Goal: Check status: Check status

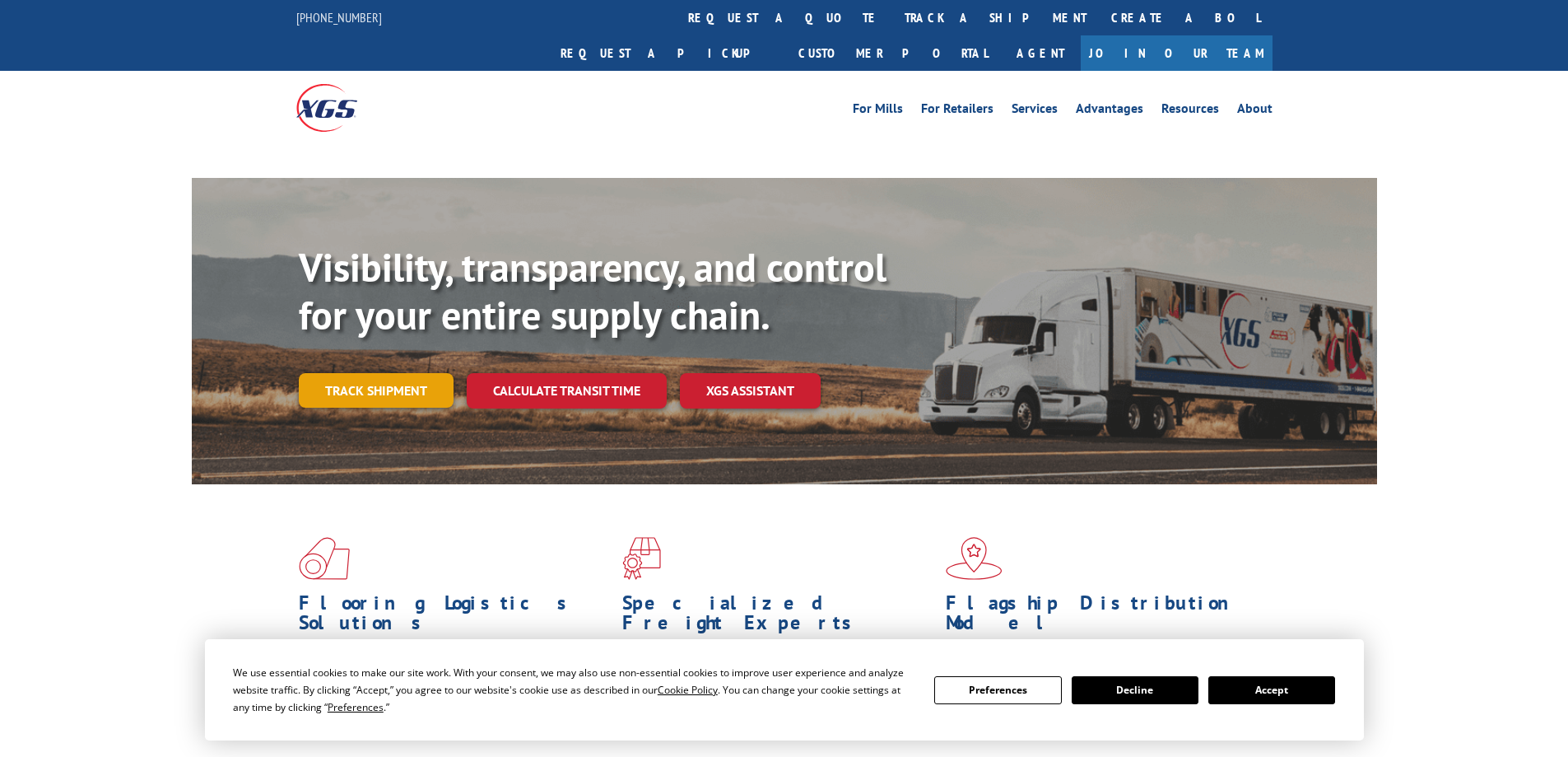
click at [400, 373] on link "Track shipment" at bounding box center [376, 390] width 155 height 34
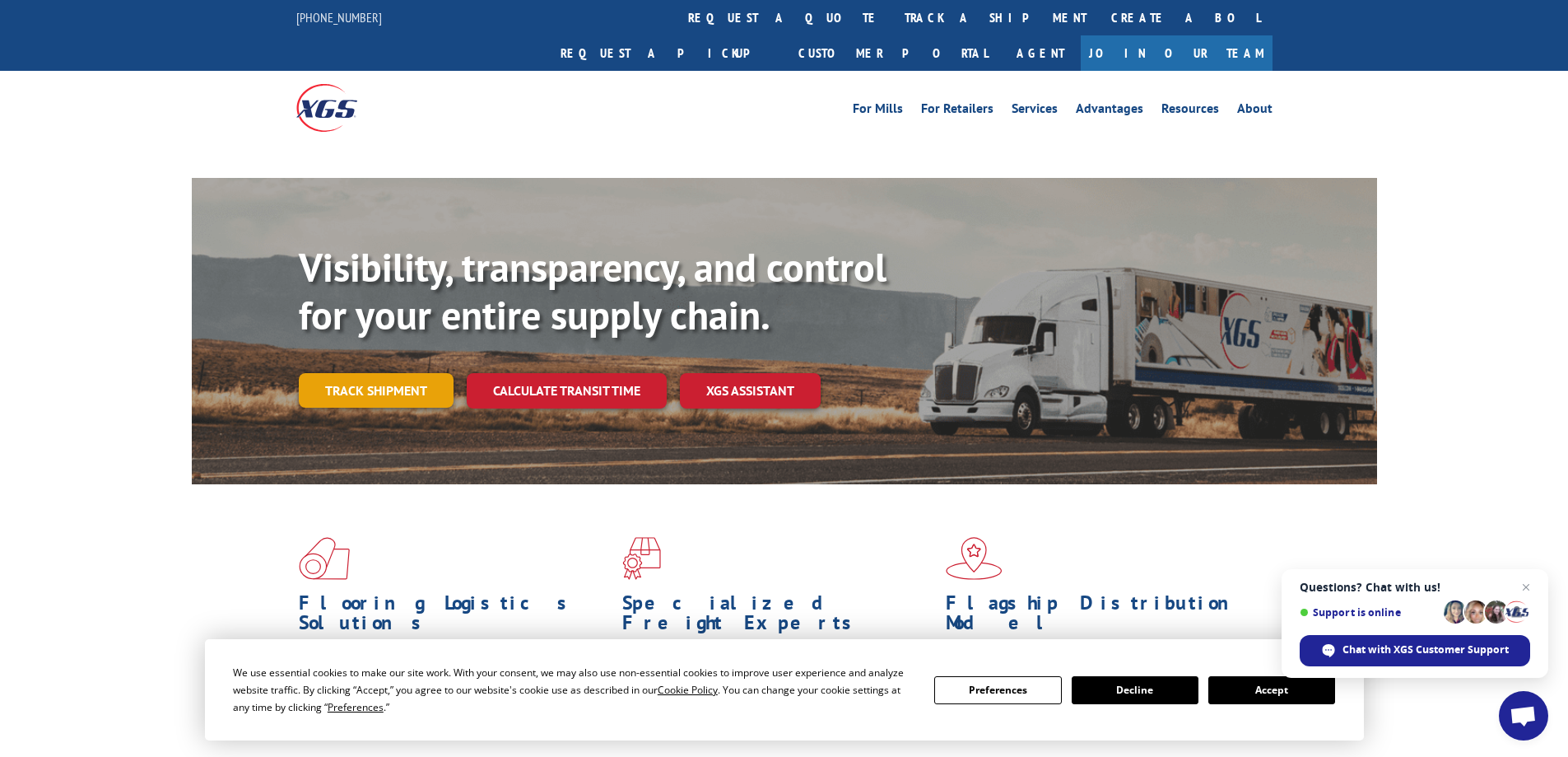
click at [376, 373] on link "Track shipment" at bounding box center [376, 390] width 155 height 34
click at [93, 348] on div "Visibility, transparency, and control for your entire supply chain. Track shipm…" at bounding box center [784, 347] width 1568 height 339
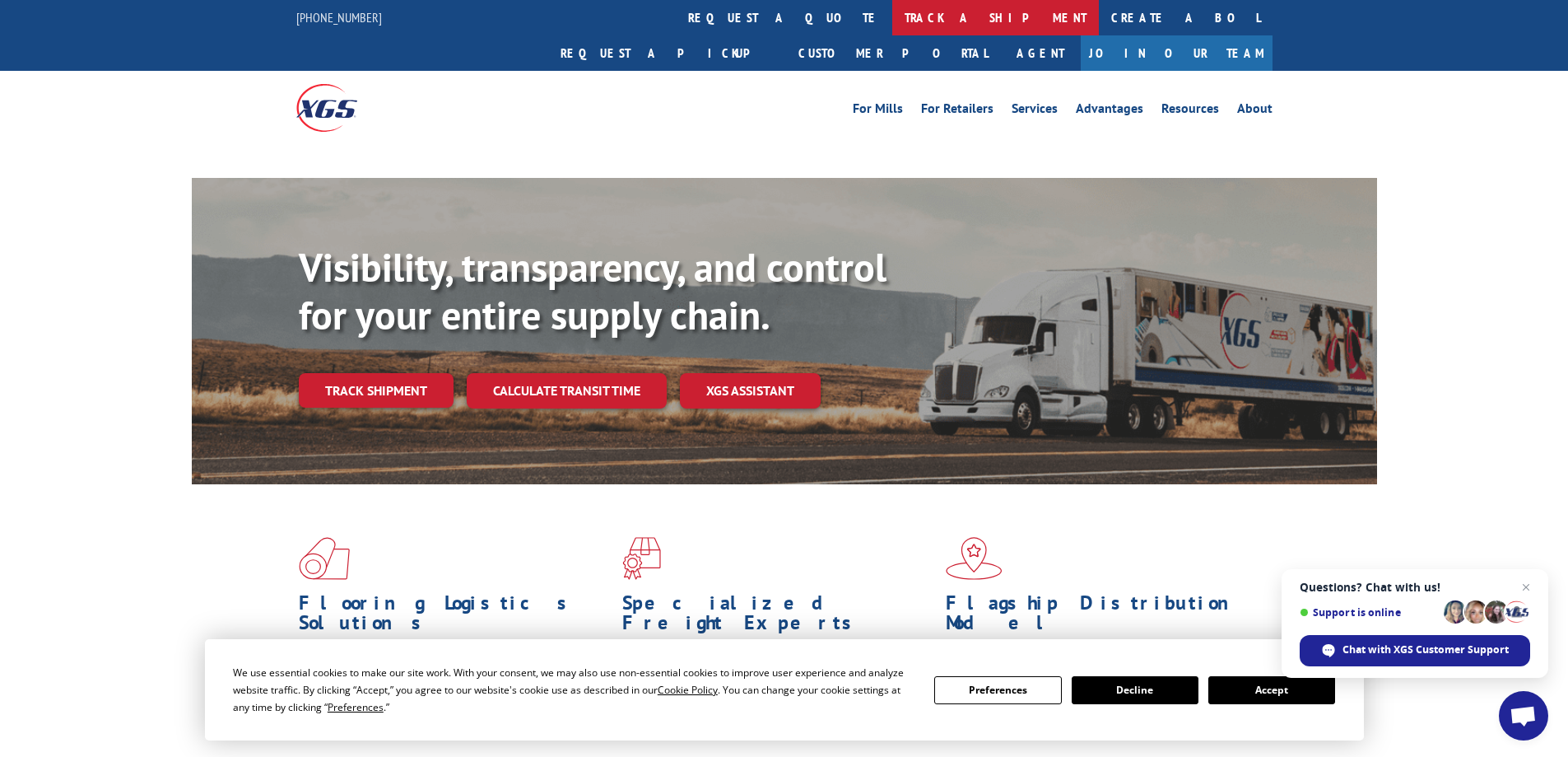
click at [893, 17] on link "track a shipment" at bounding box center [996, 18] width 207 height 35
click at [893, 15] on link "track a shipment" at bounding box center [996, 18] width 207 height 35
click at [893, 18] on link "track a shipment" at bounding box center [996, 18] width 207 height 35
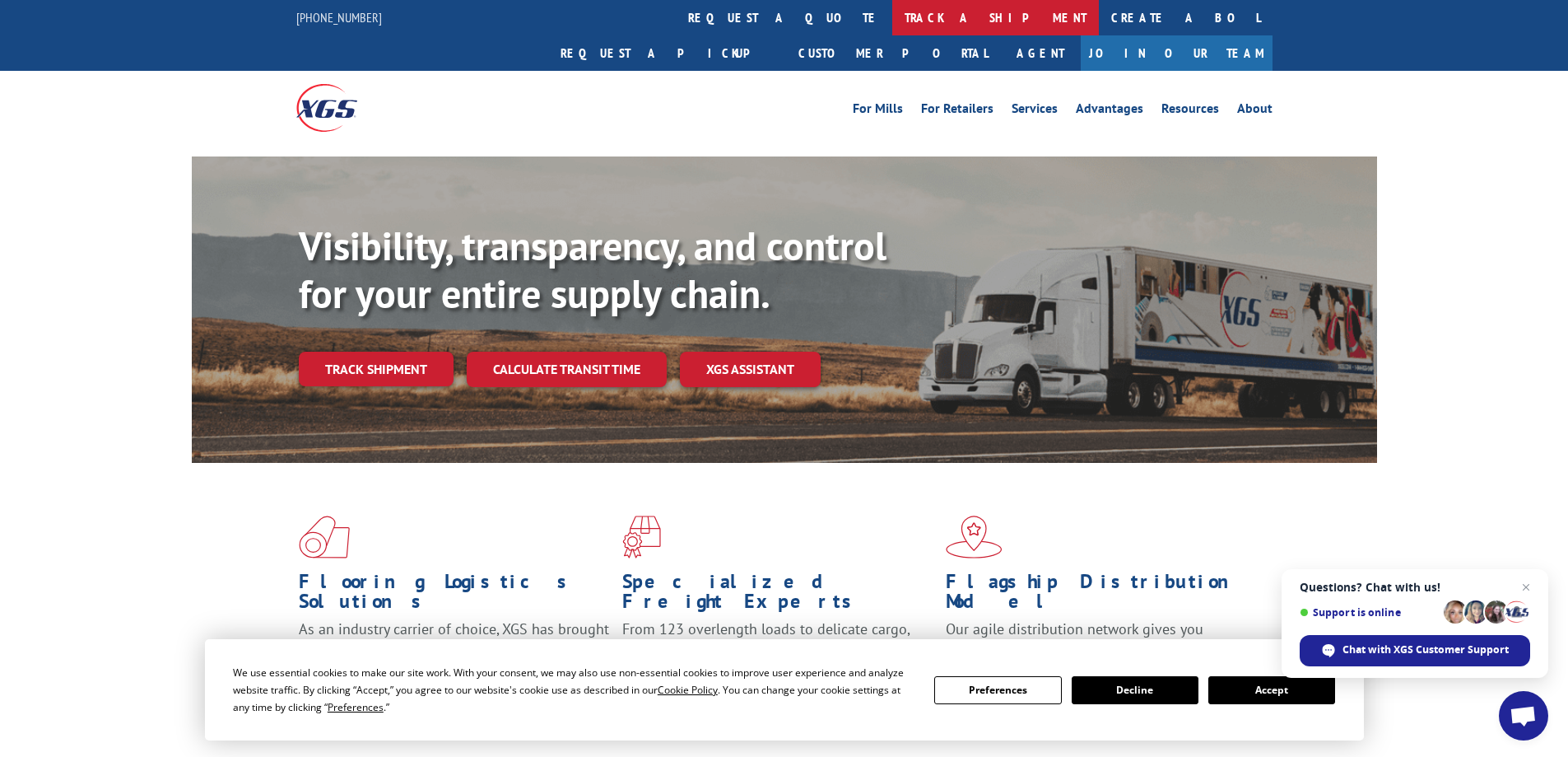
click at [893, 13] on link "track a shipment" at bounding box center [996, 18] width 207 height 35
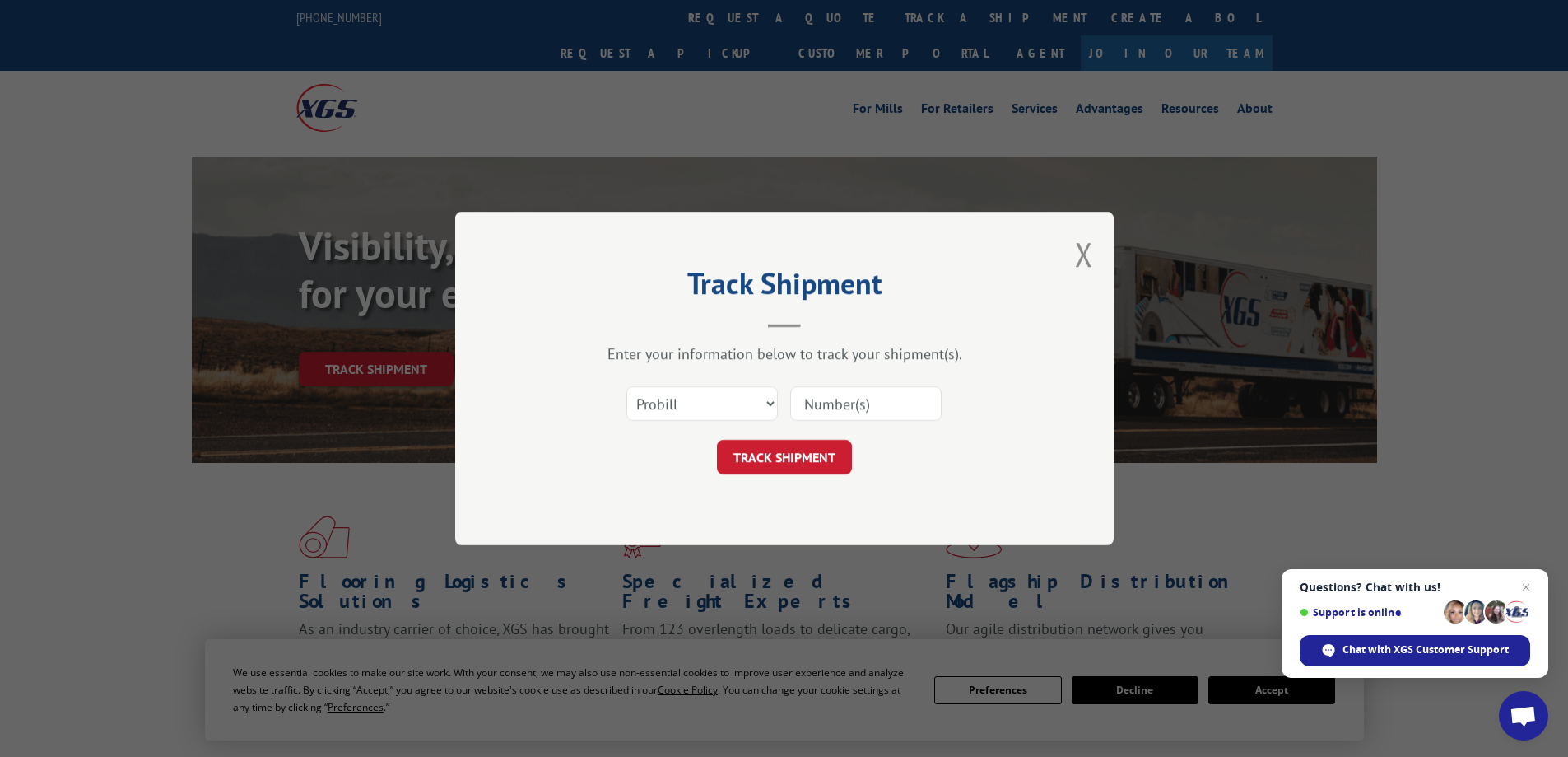
click at [868, 391] on input at bounding box center [866, 403] width 152 height 34
type input "17597763"
click button "TRACK SHIPMENT" at bounding box center [784, 457] width 135 height 34
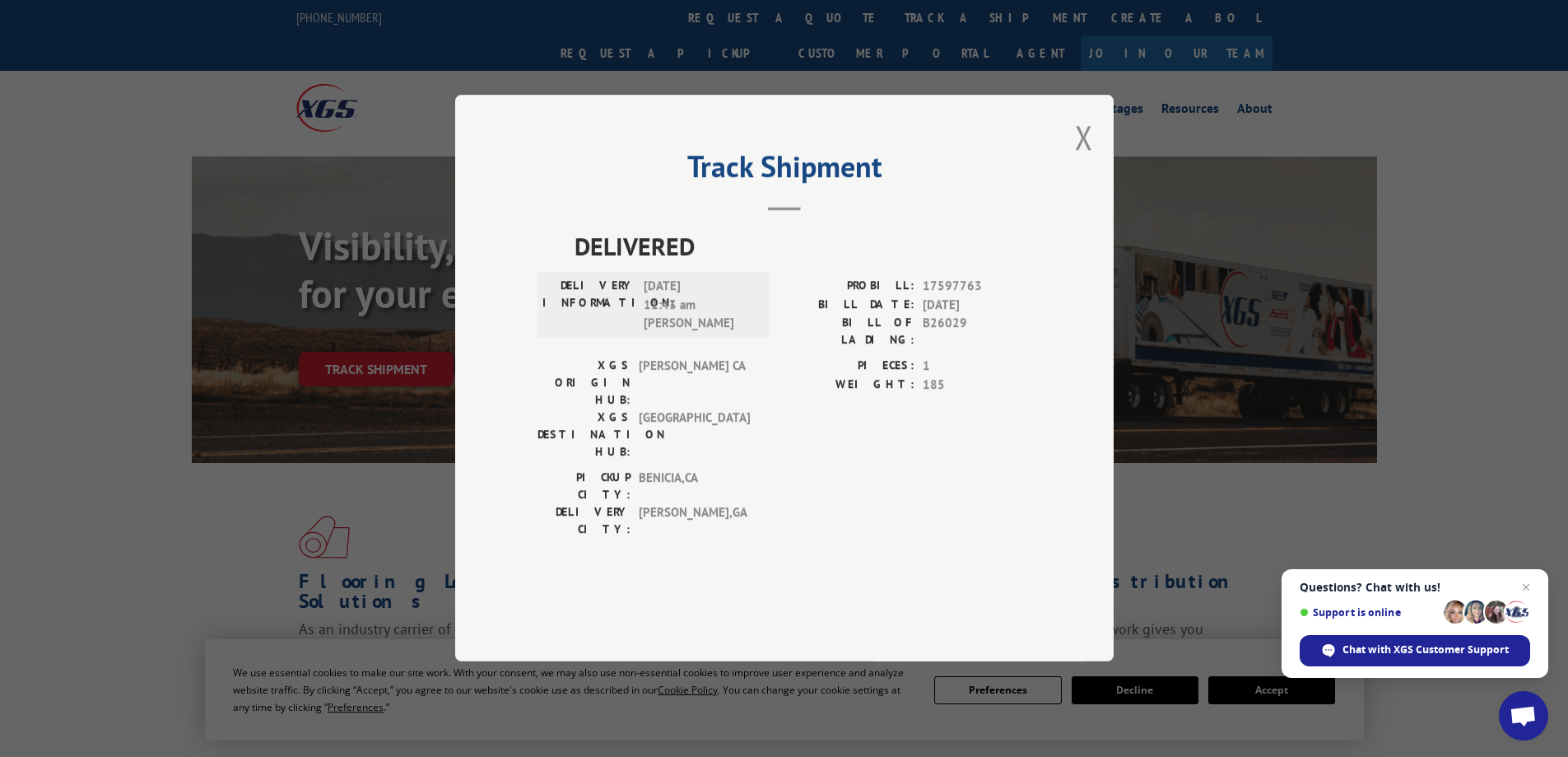
click at [713, 504] on span "[GEOGRAPHIC_DATA] , [GEOGRAPHIC_DATA]" at bounding box center [694, 521] width 111 height 34
click at [1087, 159] on button "Close modal" at bounding box center [1084, 137] width 18 height 44
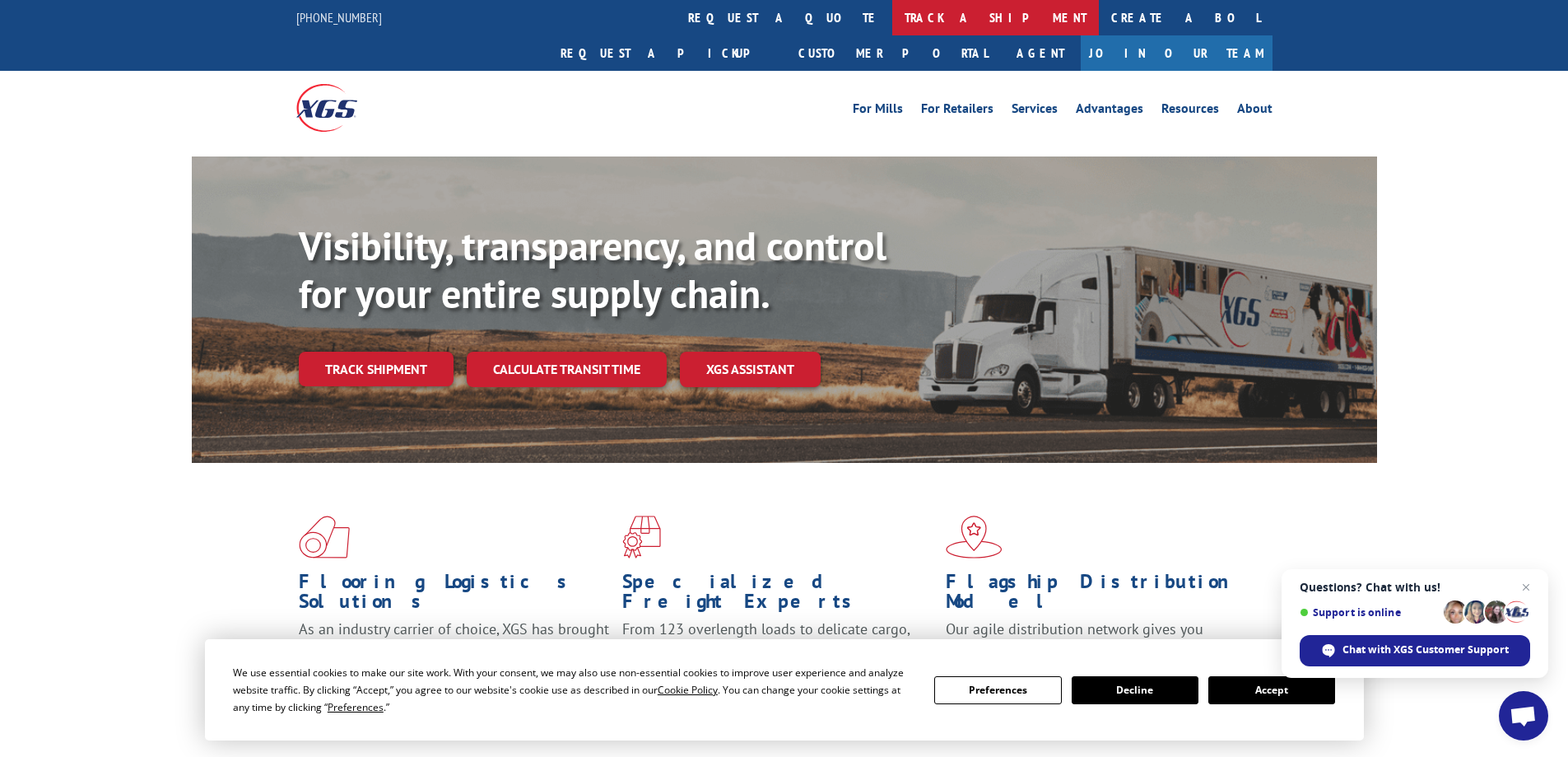
click at [893, 14] on link "track a shipment" at bounding box center [996, 18] width 207 height 35
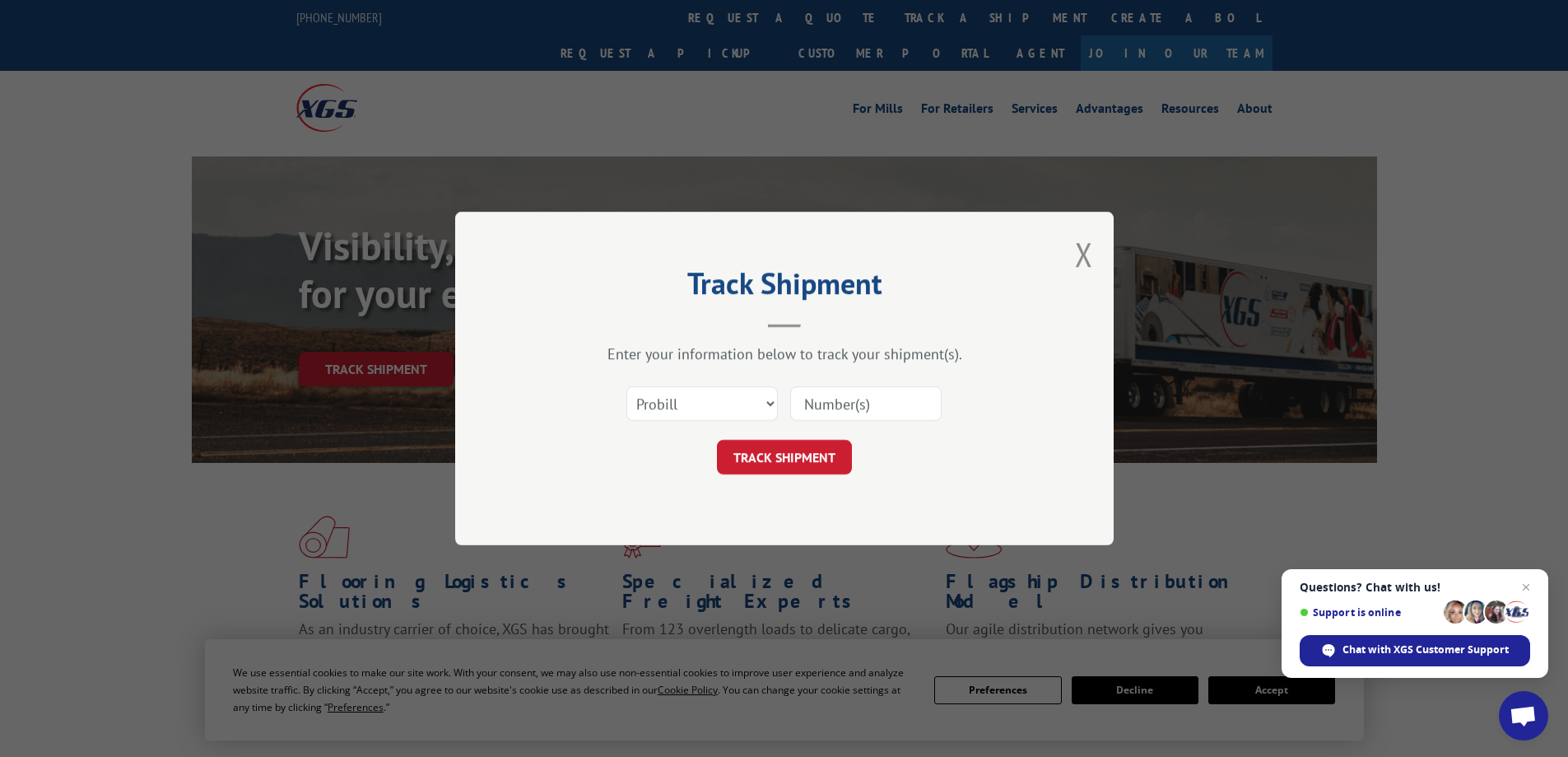
click at [836, 391] on input at bounding box center [866, 403] width 152 height 34
type input "17597763"
click button "TRACK SHIPMENT" at bounding box center [784, 457] width 135 height 34
